Goal: Check status: Check status

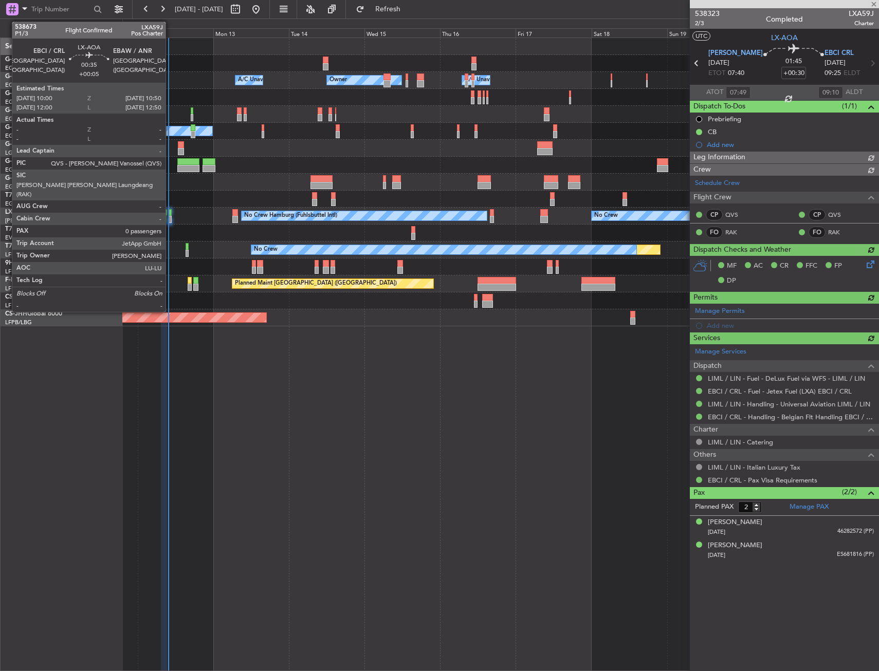
click at [170, 216] on div at bounding box center [170, 219] width 3 height 7
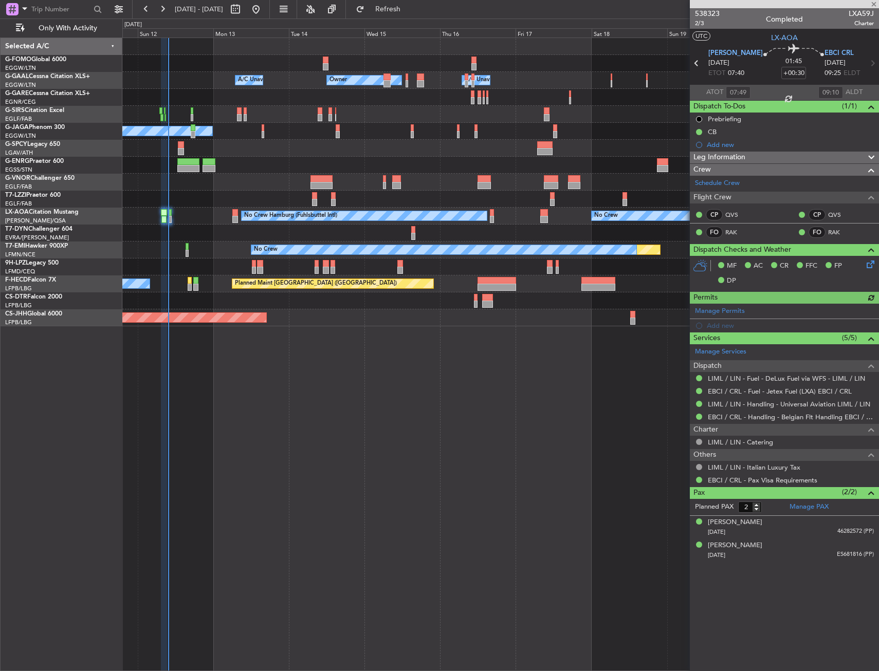
type input "+00:05"
type input "0"
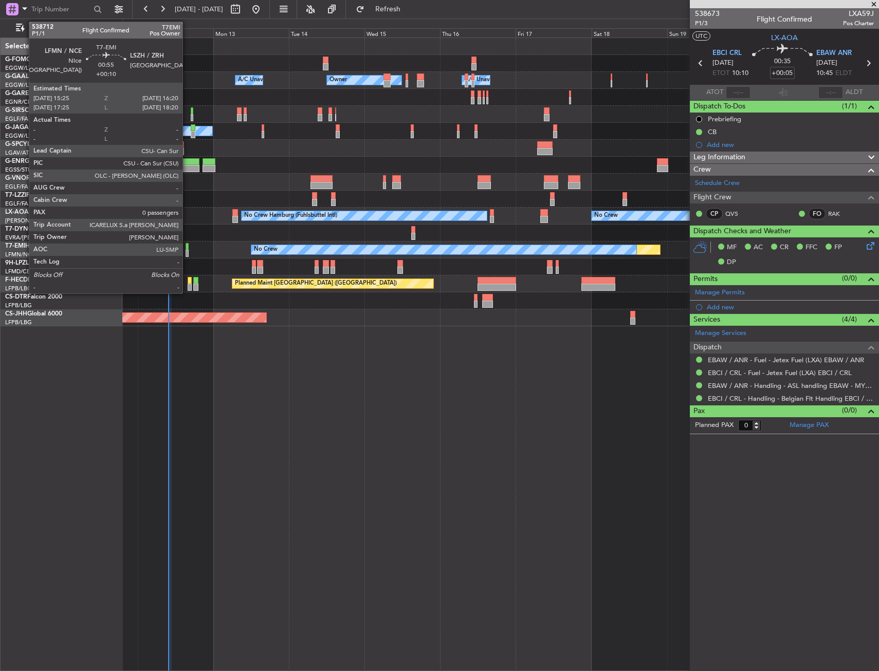
click at [187, 246] on div at bounding box center [187, 246] width 3 height 7
type input "+00:10"
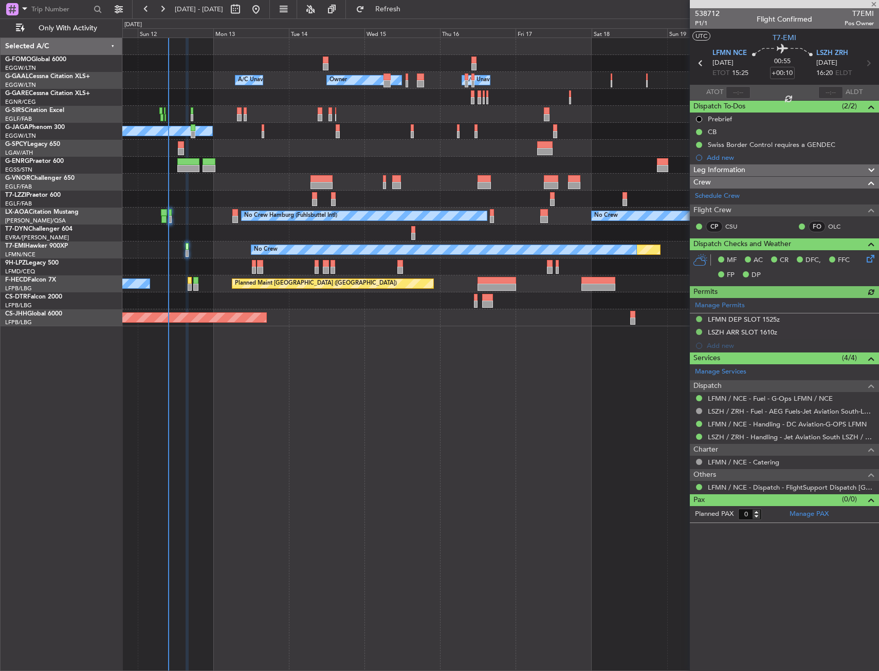
click at [192, 231] on div at bounding box center [500, 233] width 756 height 17
click at [315, 509] on div "Owner Owner A/C Unavailable A/C Unavailable Planned Maint [GEOGRAPHIC_DATA] ([G…" at bounding box center [500, 355] width 757 height 634
click at [410, 6] on span "Refresh" at bounding box center [388, 9] width 43 height 7
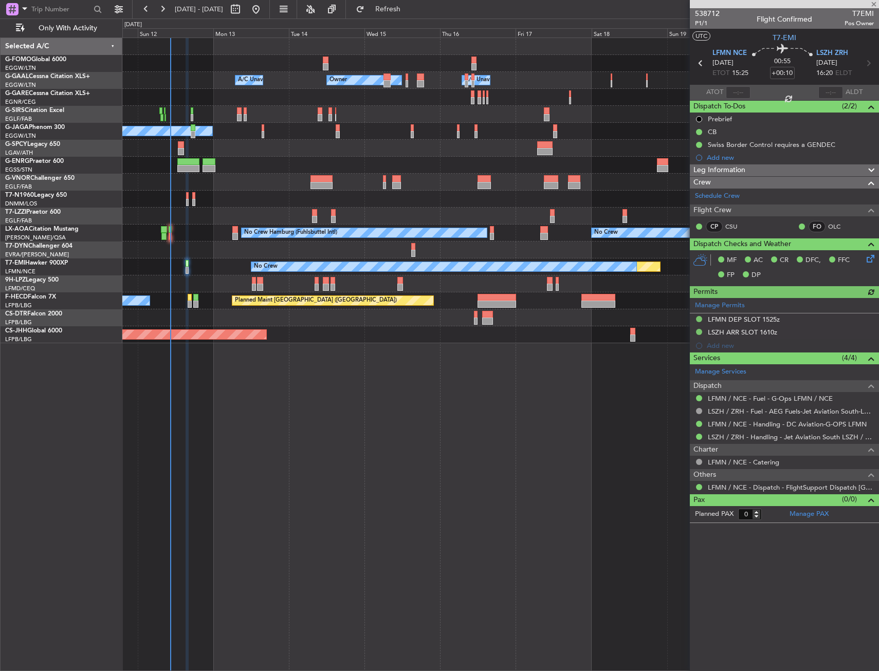
click at [190, 199] on div at bounding box center [500, 199] width 756 height 17
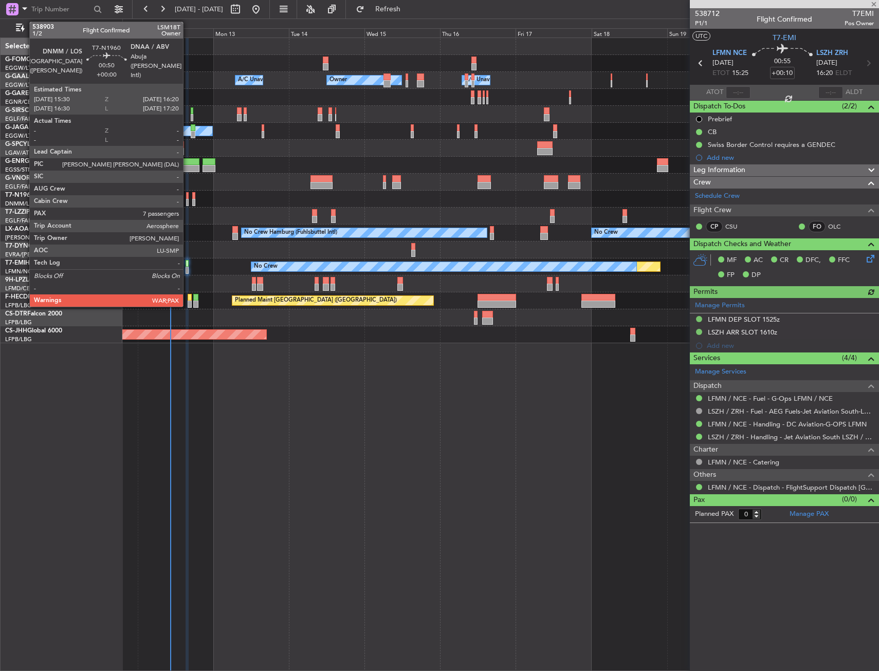
click at [188, 201] on div at bounding box center [187, 202] width 3 height 7
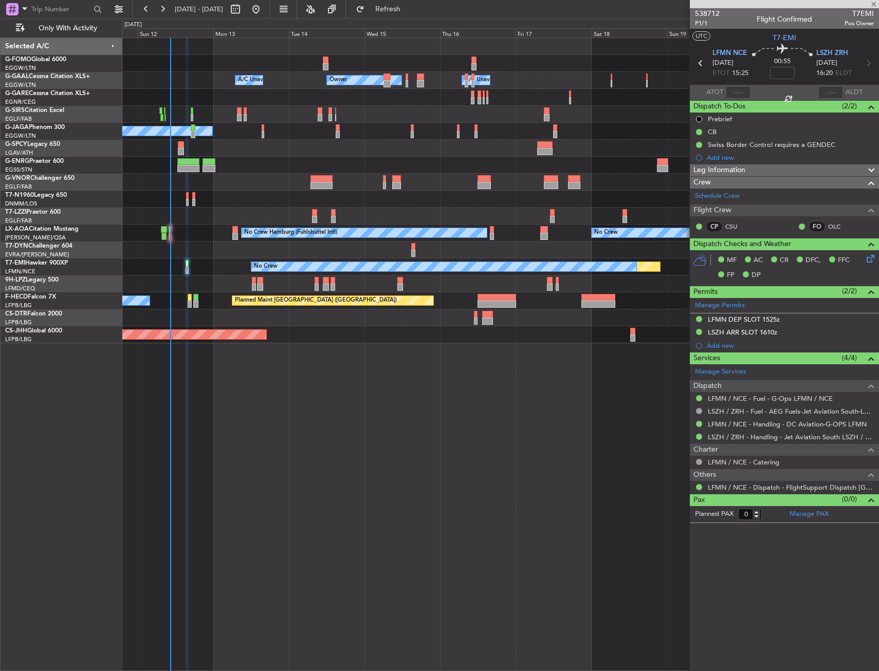
type input "7"
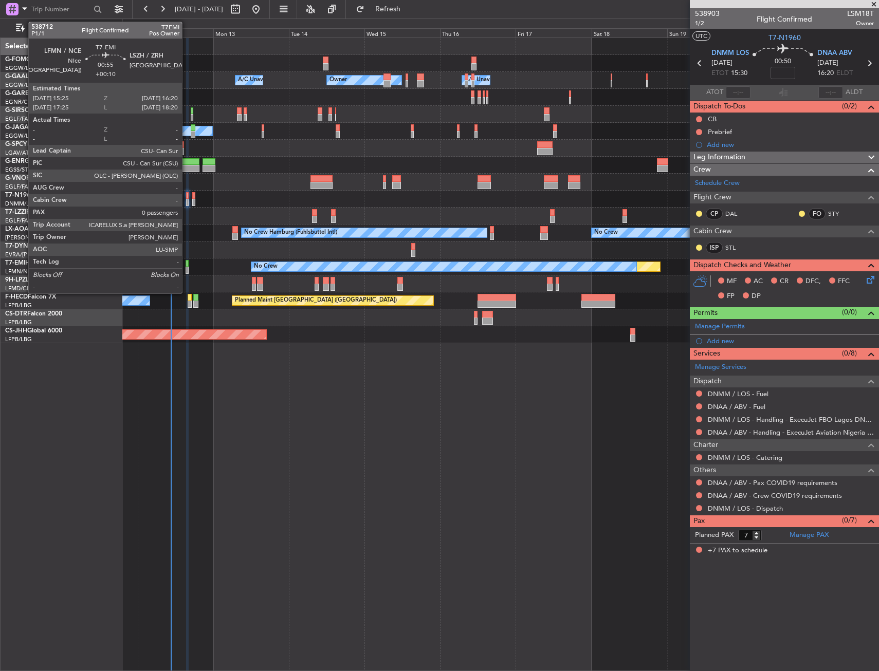
click at [187, 265] on div at bounding box center [187, 263] width 3 height 7
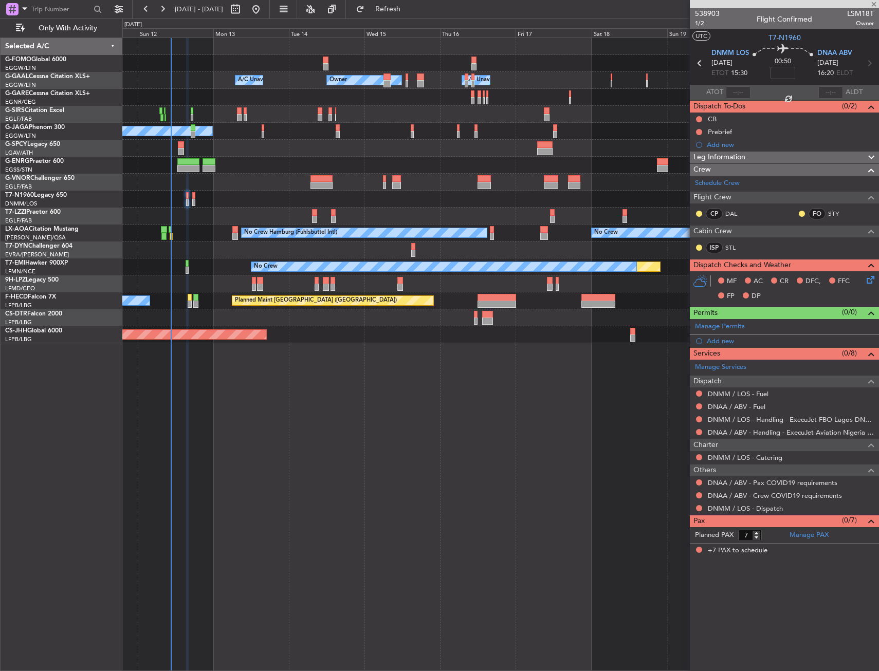
type input "+00:10"
type input "0"
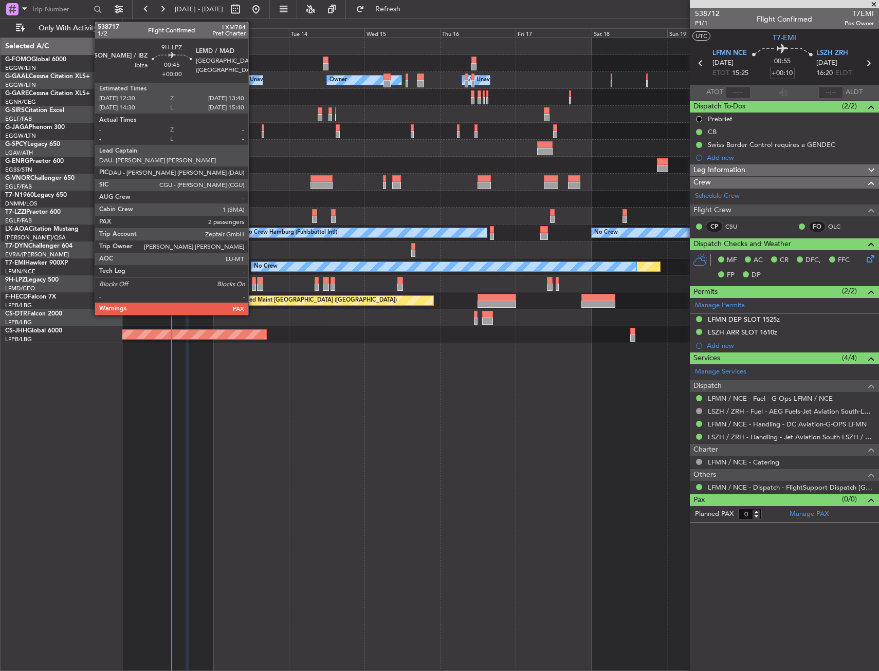
click at [253, 281] on div at bounding box center [254, 280] width 4 height 7
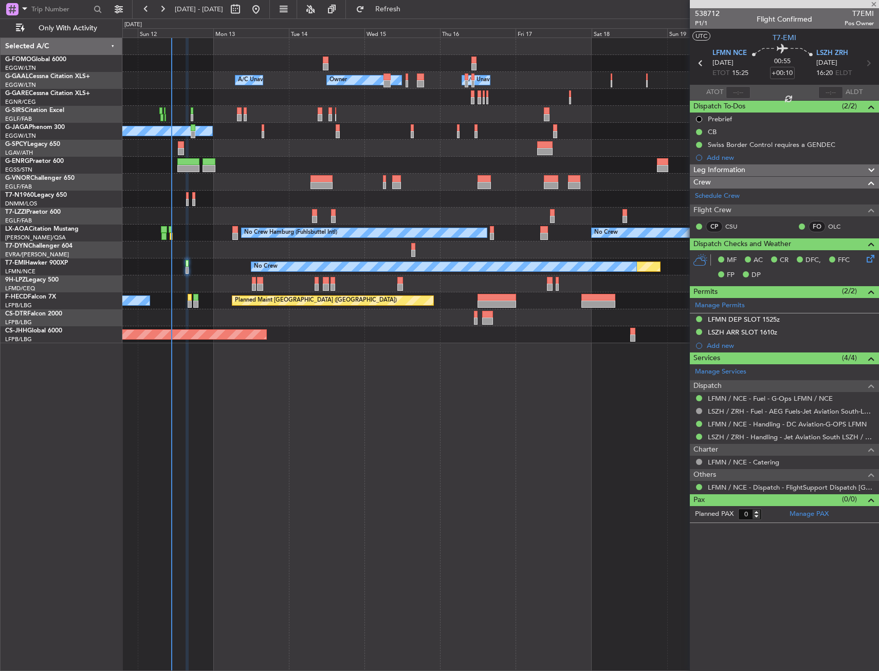
type input "2"
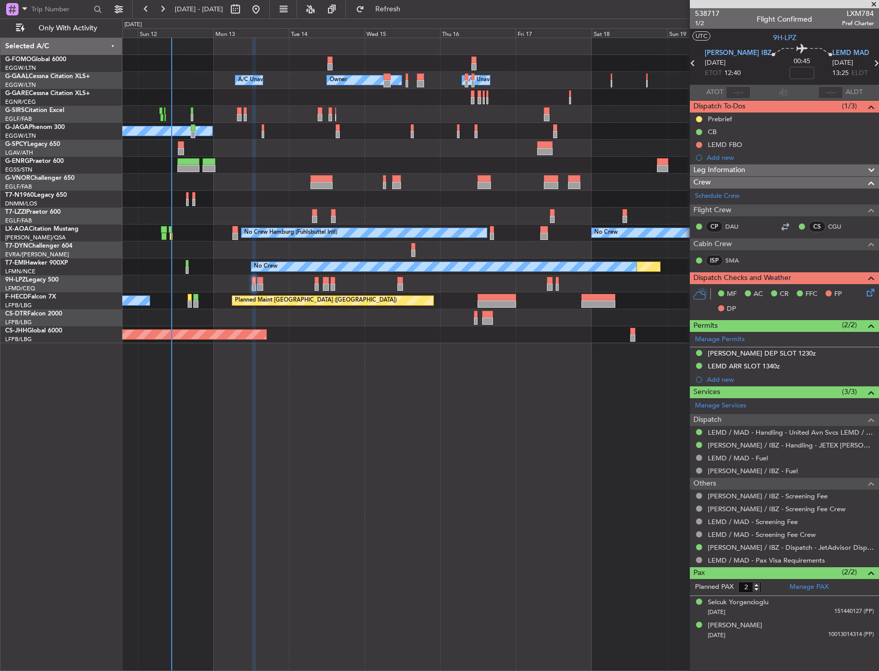
click at [383, 400] on div "Owner Owner A/C Unavailable A/C Unavailable Planned Maint [GEOGRAPHIC_DATA] ([G…" at bounding box center [500, 355] width 757 height 634
